Goal: Find specific page/section: Find specific page/section

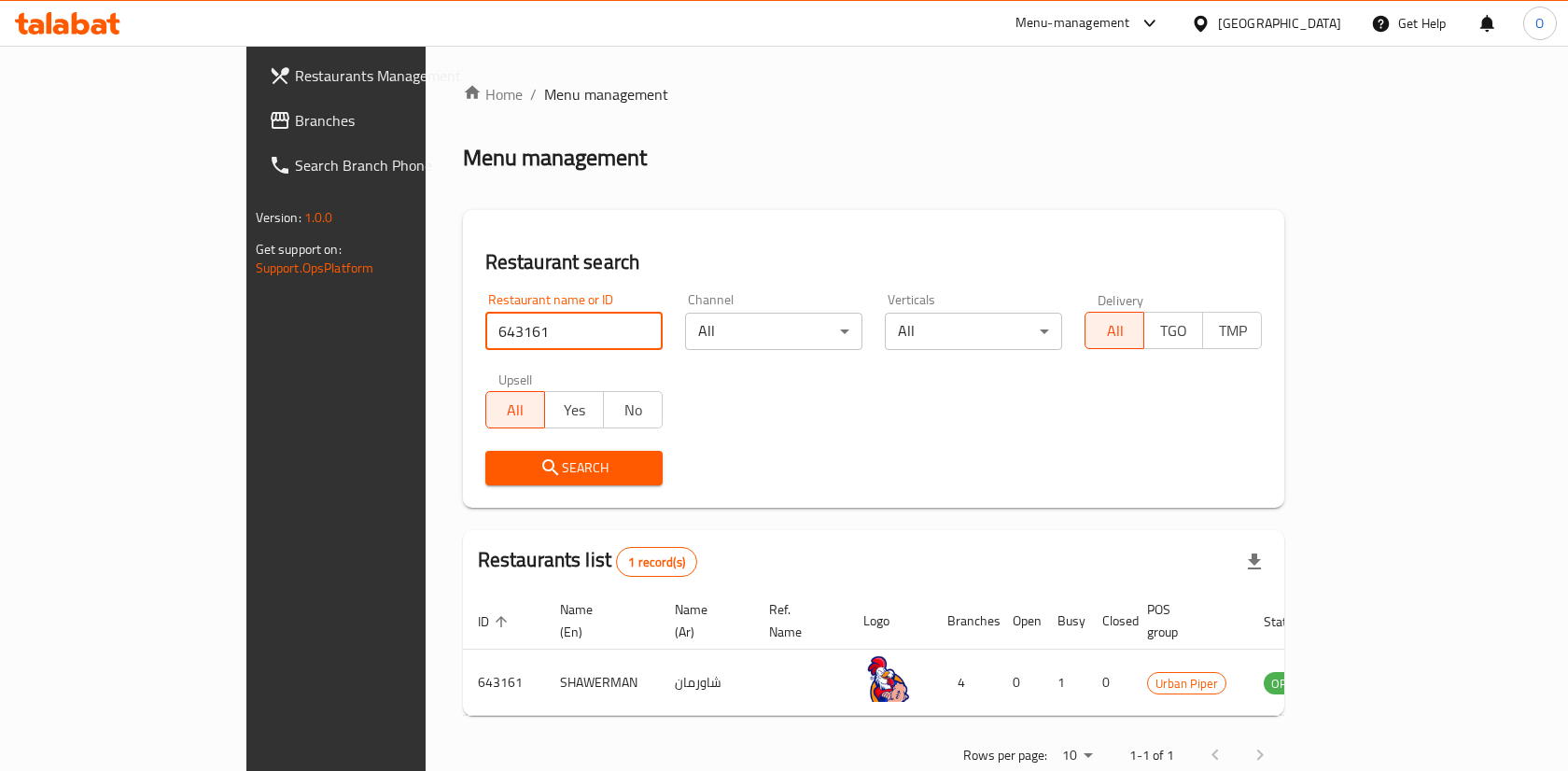
click at [530, 320] on input "643161" at bounding box center [574, 331] width 177 height 37
click at [501, 458] on span "Search" at bounding box center [574, 468] width 148 height 23
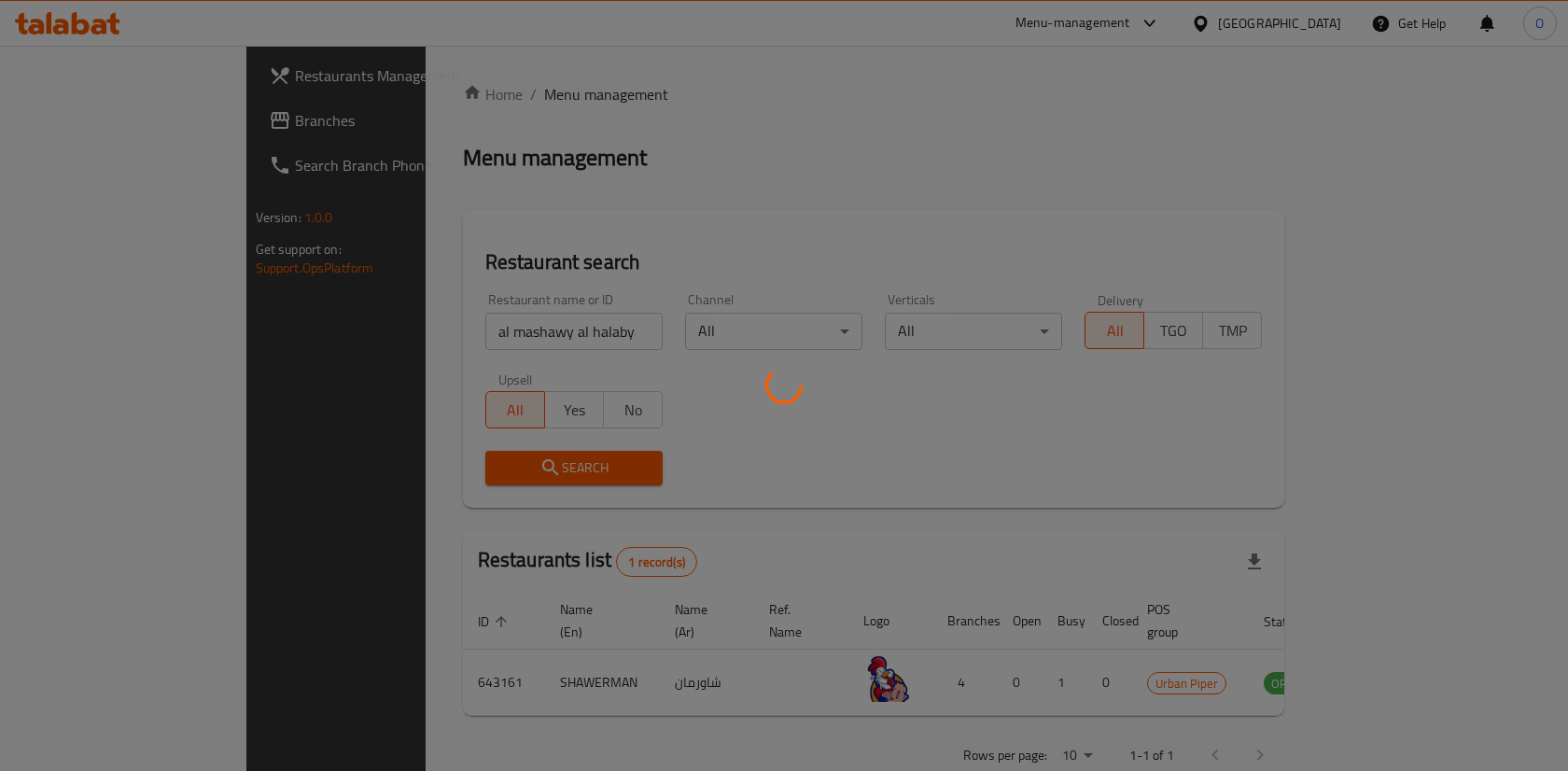
click at [410, 332] on div at bounding box center [784, 386] width 1568 height 771
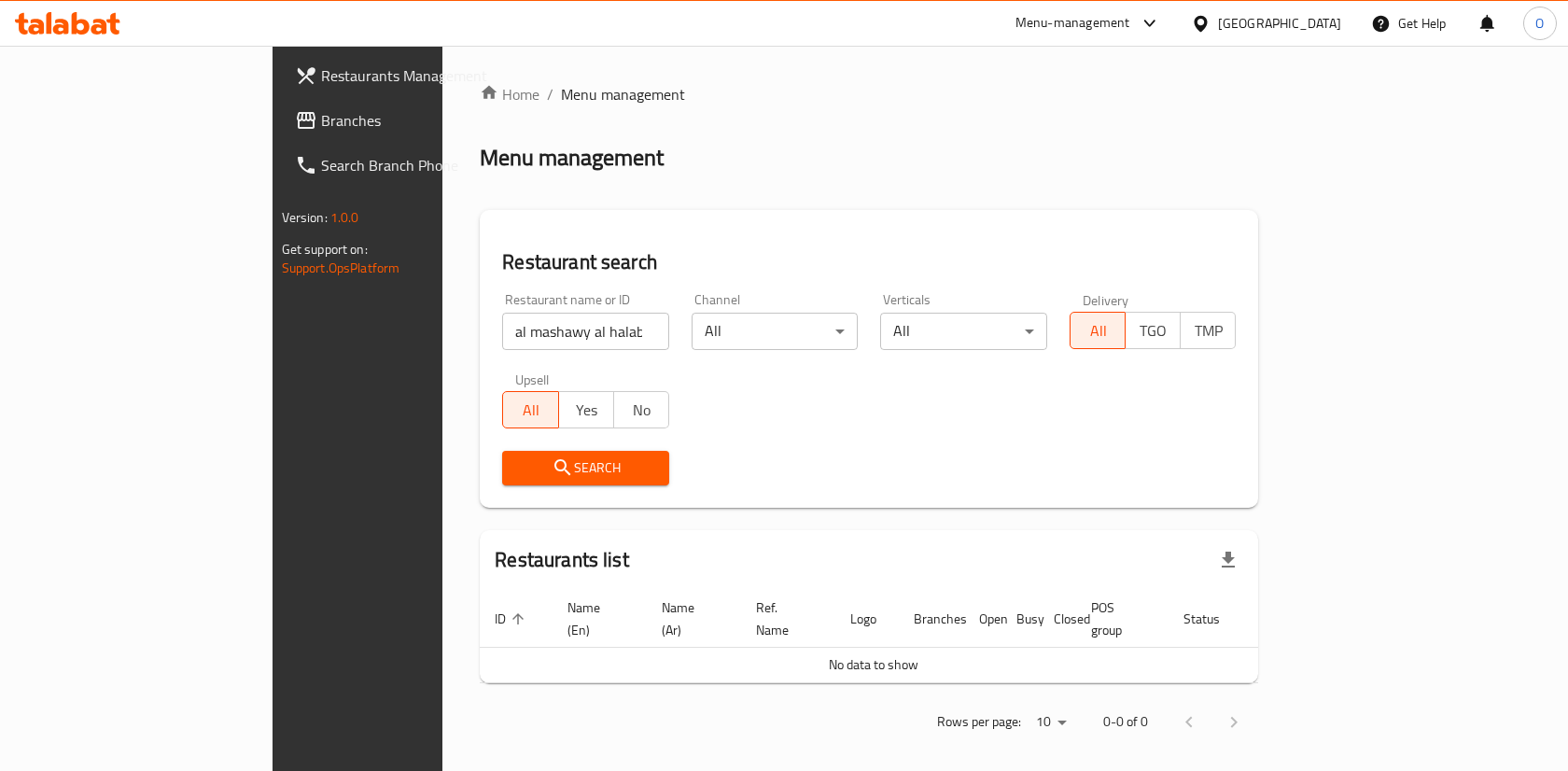
click at [502, 336] on input "al mashawy al halabya" at bounding box center [586, 331] width 167 height 37
type input "al mashawi al halabya"
click at [502, 481] on button "Search" at bounding box center [586, 468] width 167 height 35
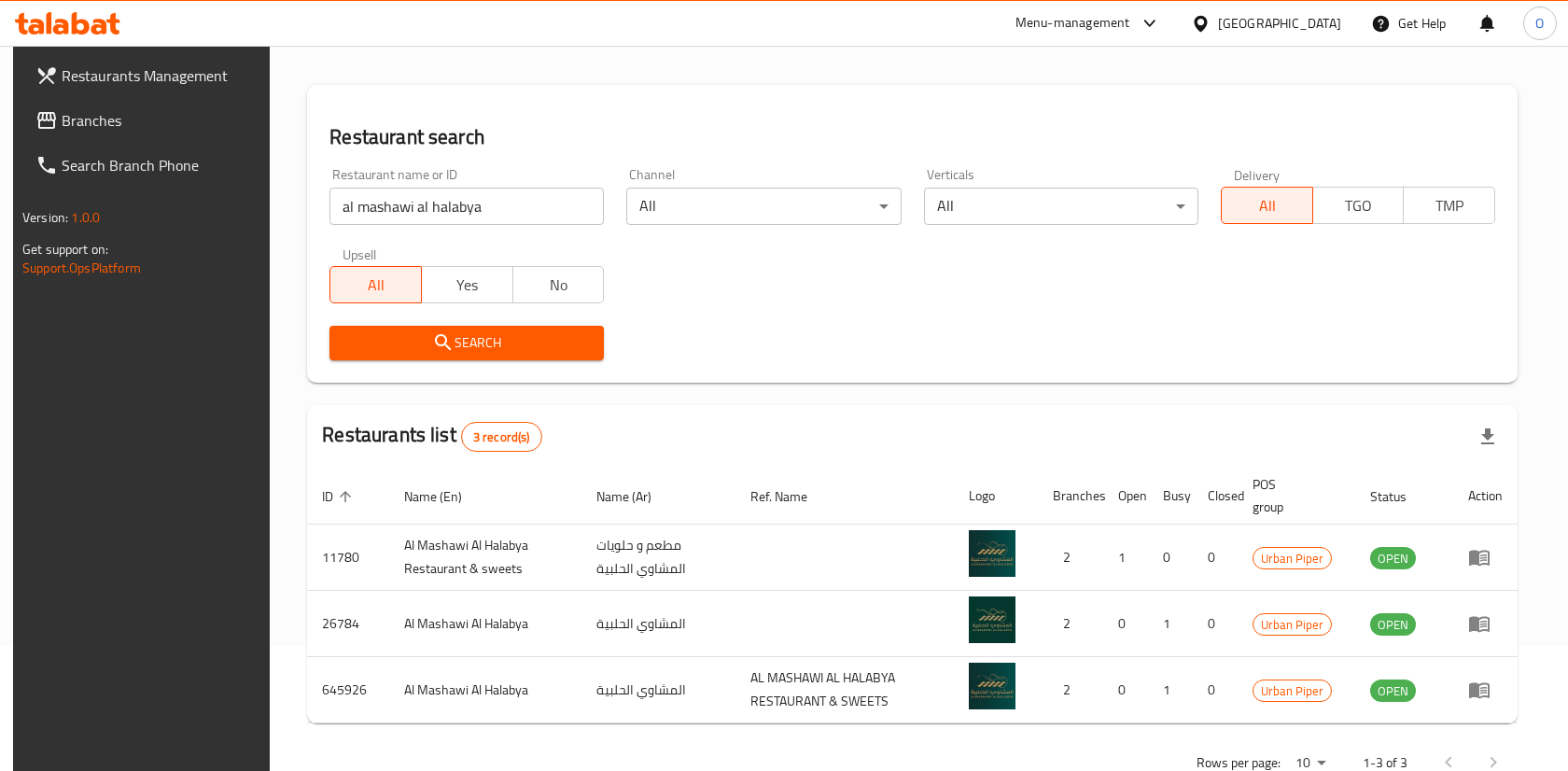
scroll to position [179, 0]
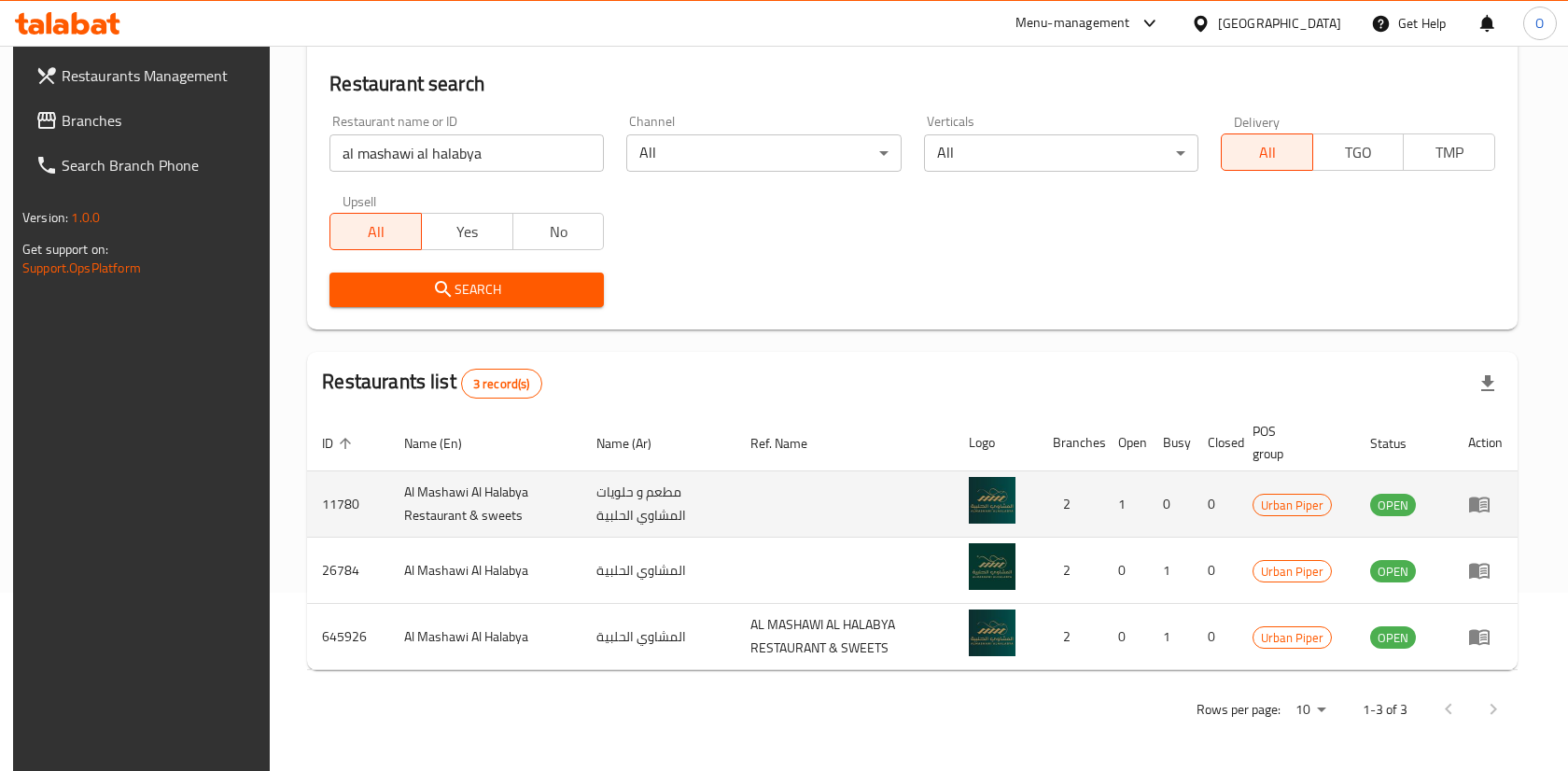
click at [910, 519] on td "enhanced table" at bounding box center [845, 504] width 219 height 66
click at [1490, 501] on icon "enhanced table" at bounding box center [1479, 505] width 21 height 16
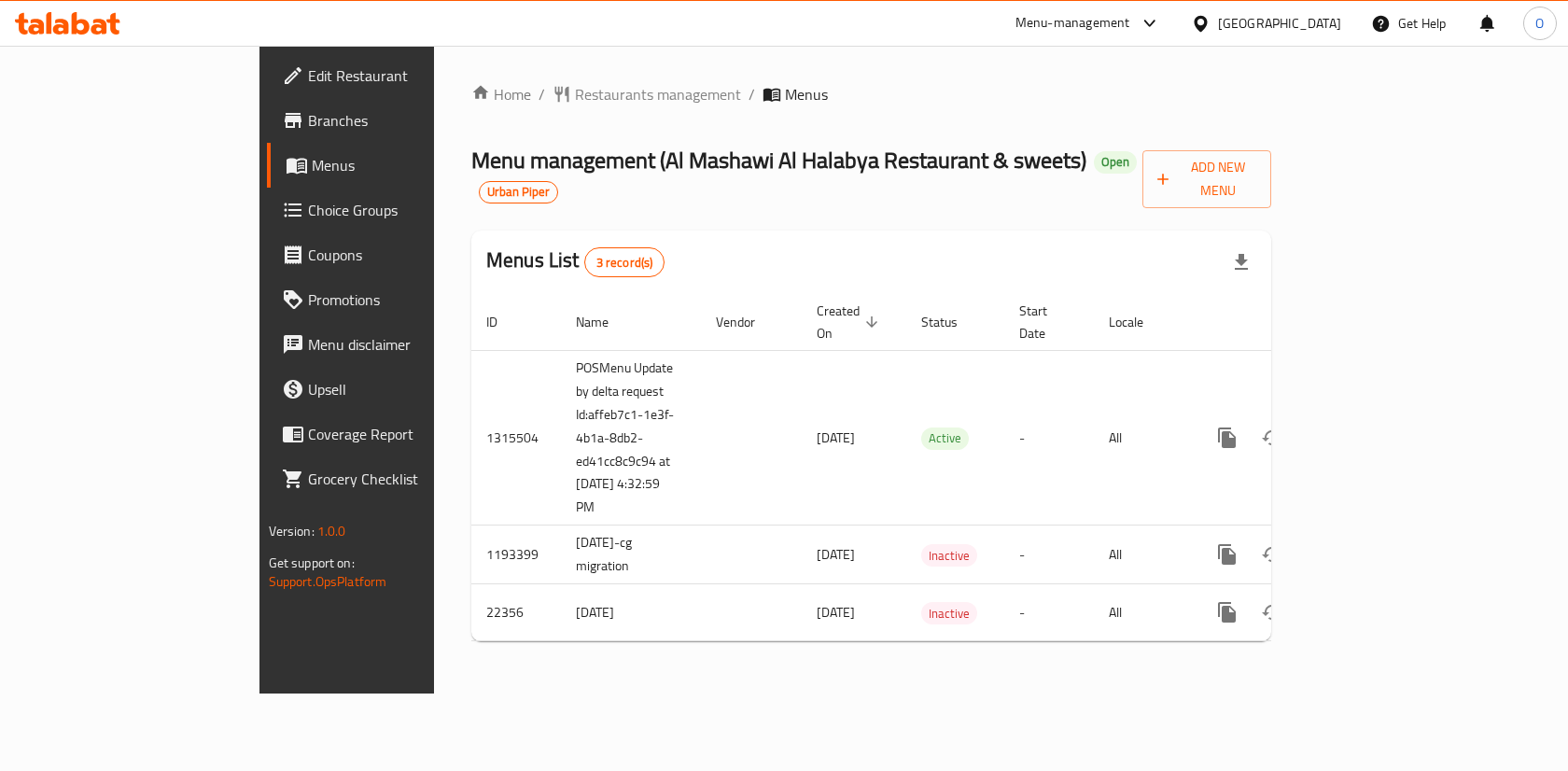
drag, startPoint x: 497, startPoint y: 165, endPoint x: 915, endPoint y: 183, distance: 418.4
click at [915, 181] on span "Menu management ( Al Mashawi Al Halabya Restaurant & sweets )" at bounding box center [779, 160] width 615 height 42
copy span "( Al Mashawi Al Halabya Restaurant & sweets"
